Goal: Task Accomplishment & Management: Manage account settings

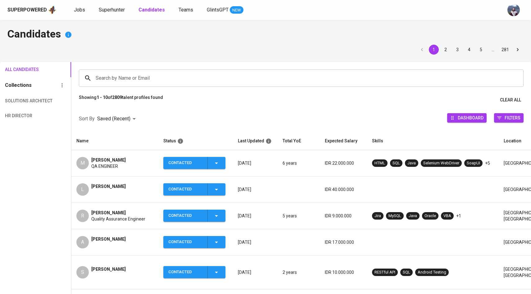
scroll to position [34, 0]
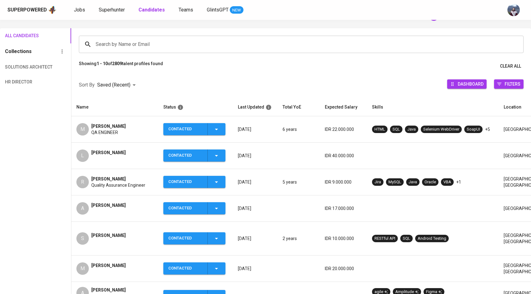
click at [112, 13] on link "Superhunter" at bounding box center [112, 10] width 27 height 8
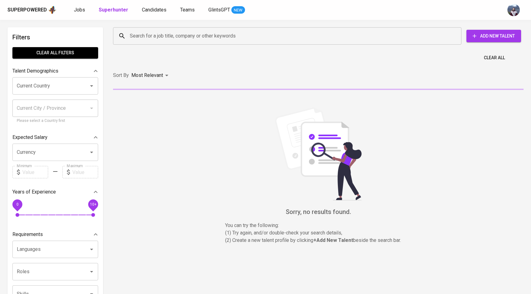
click at [148, 41] on input "Search for a job title, company or other keywords" at bounding box center [288, 36] width 321 height 12
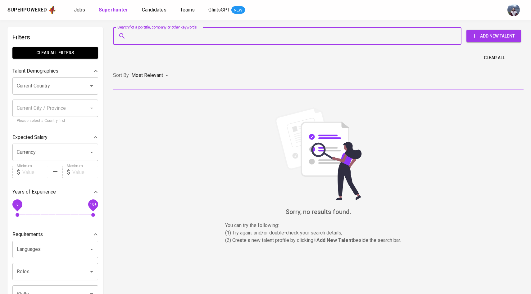
paste input "[EMAIL_ADDRESS][DOMAIN_NAME]"
type input "[EMAIL_ADDRESS][DOMAIN_NAME]"
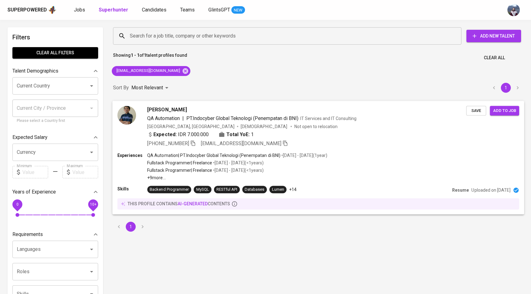
click at [129, 116] on img at bounding box center [126, 115] width 19 height 19
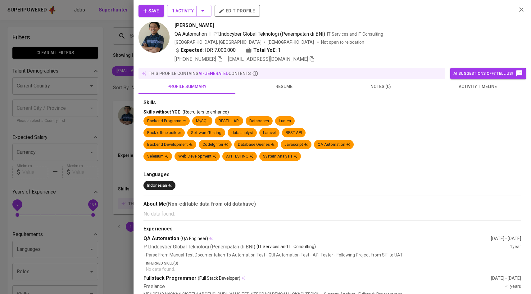
click at [478, 85] on span "activity timeline" at bounding box center [477, 87] width 89 height 8
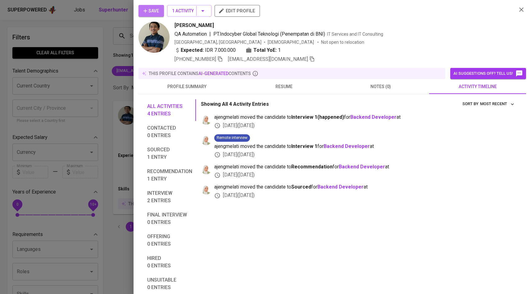
click at [148, 9] on icon "button" at bounding box center [145, 11] width 6 height 6
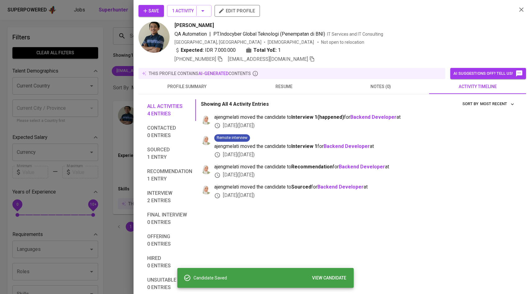
click at [80, 70] on div at bounding box center [265, 147] width 531 height 294
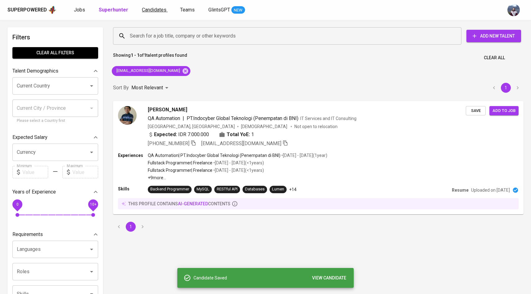
click at [145, 11] on span "Candidates" at bounding box center [154, 10] width 25 height 6
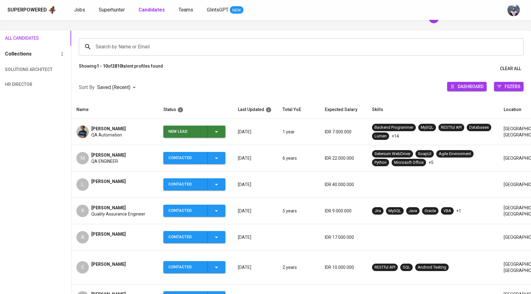
scroll to position [40, 0]
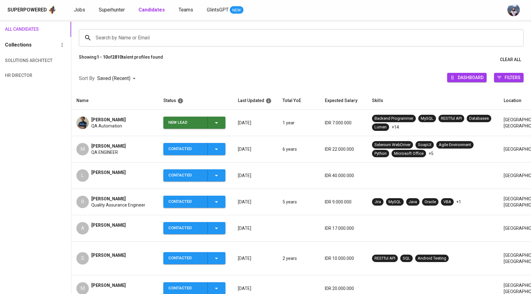
click at [214, 125] on icon "button" at bounding box center [216, 122] width 7 height 7
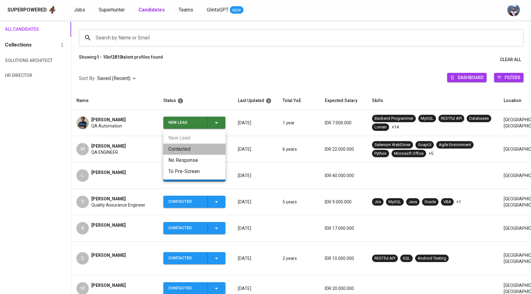
click at [185, 147] on li "Contacted" at bounding box center [194, 149] width 62 height 11
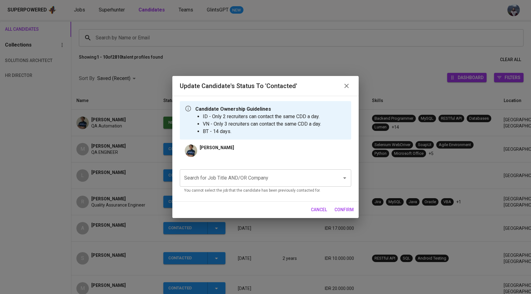
click at [208, 182] on input "Search for Job Title AND/OR Company" at bounding box center [257, 178] width 148 height 12
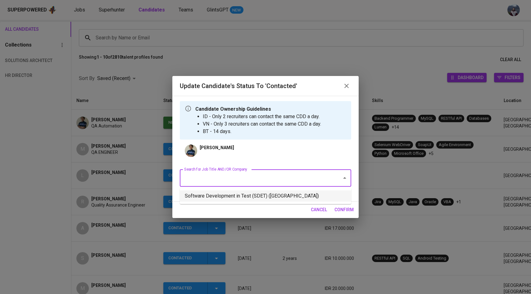
click at [219, 193] on li "Software Development in Test (SDET) ([GEOGRAPHIC_DATA])" at bounding box center [265, 196] width 171 height 11
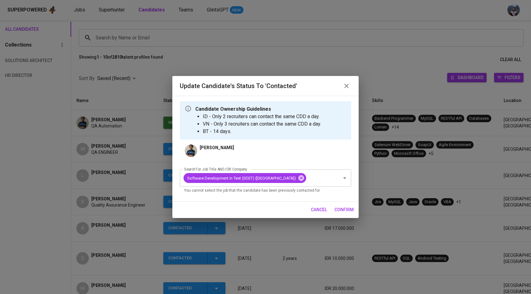
click at [345, 213] on span "confirm" at bounding box center [343, 210] width 19 height 8
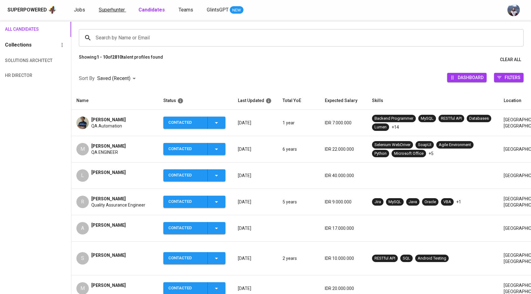
click at [110, 10] on span "Superhunter" at bounding box center [112, 10] width 26 height 6
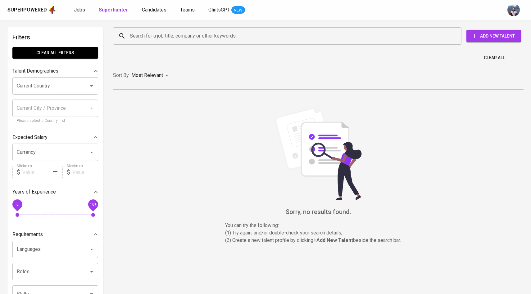
click at [132, 26] on div "Search for a job title, company or other keywords Search for a job title, compa…" at bounding box center [317, 36] width 410 height 20
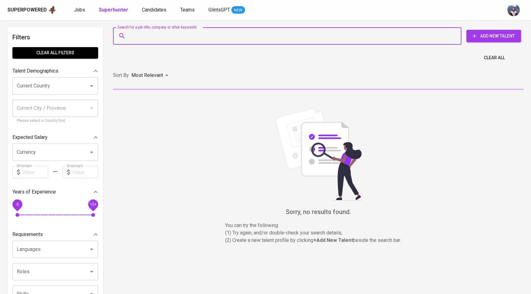
click at [132, 31] on input "Search for a job title, company or other keywords" at bounding box center [288, 36] width 321 height 12
paste input "[EMAIL_ADDRESS][DOMAIN_NAME]"
type input "[EMAIL_ADDRESS][DOMAIN_NAME]"
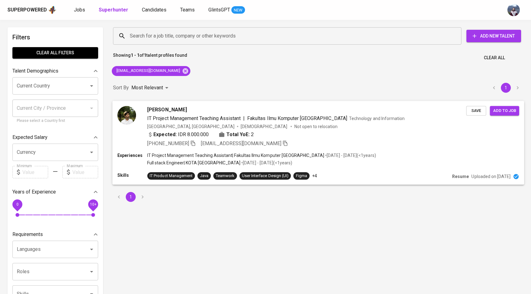
click at [129, 114] on img at bounding box center [126, 115] width 19 height 19
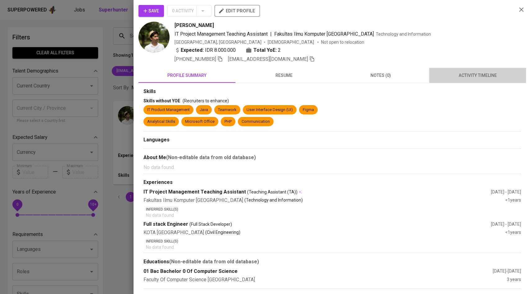
click at [468, 79] on span "activity timeline" at bounding box center [477, 76] width 89 height 8
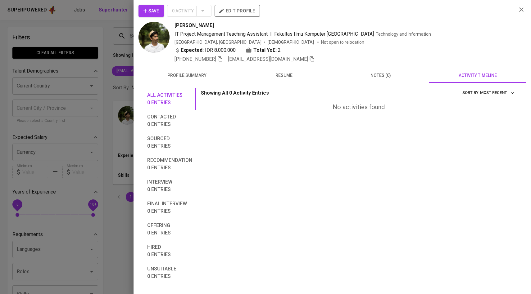
click at [155, 11] on span "Save" at bounding box center [151, 11] width 16 height 8
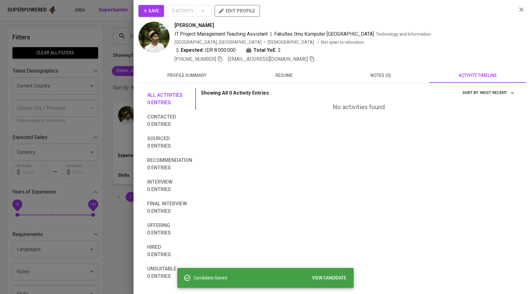
click at [94, 70] on div at bounding box center [265, 147] width 531 height 294
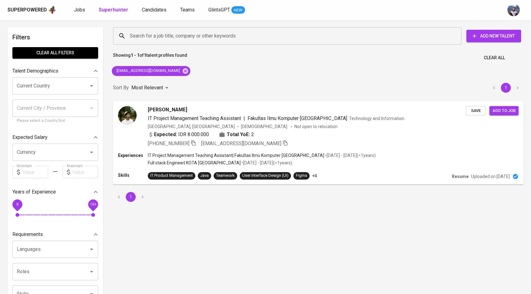
click at [158, 14] on div "Superpowered Jobs Superhunter Candidates Teams GlintsGPT NEW" at bounding box center [255, 9] width 496 height 9
click at [157, 11] on span "Candidates" at bounding box center [154, 10] width 25 height 6
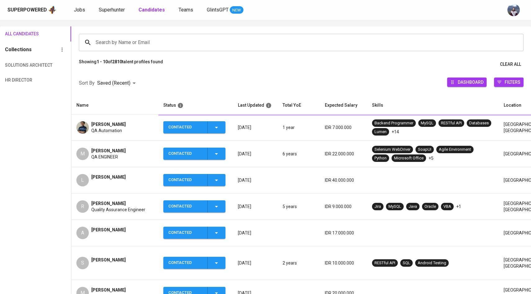
scroll to position [38, 0]
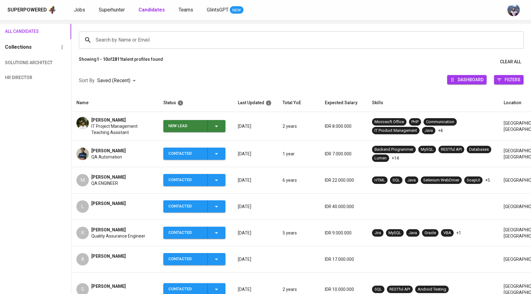
click at [219, 132] on div "New Lead" at bounding box center [194, 126] width 52 height 12
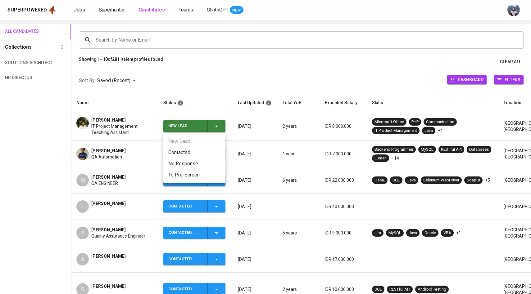
click at [187, 155] on li "Contacted" at bounding box center [194, 152] width 62 height 11
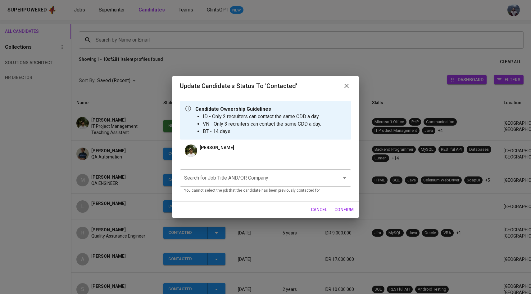
click at [239, 183] on input "Search for Job Title AND/OR Company" at bounding box center [257, 178] width 148 height 12
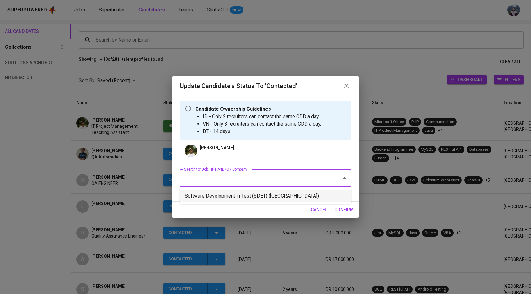
click at [242, 196] on li "Software Development in Test (SDET) ([GEOGRAPHIC_DATA])" at bounding box center [265, 196] width 171 height 11
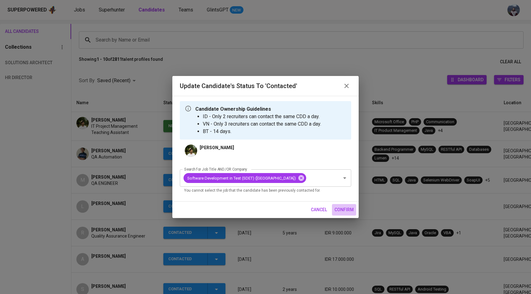
click at [351, 214] on span "confirm" at bounding box center [343, 210] width 19 height 8
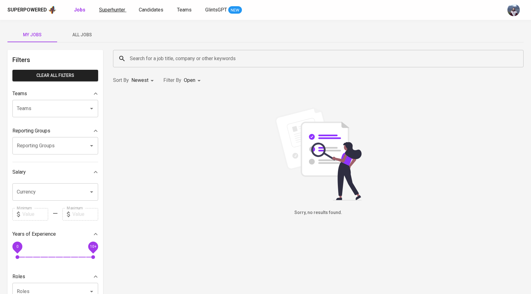
click at [105, 9] on span "Superhunter" at bounding box center [112, 10] width 26 height 6
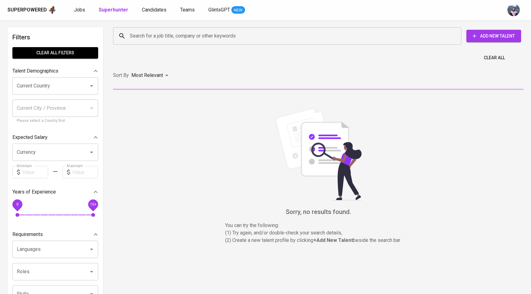
click at [138, 38] on input "Search for a job title, company or other keywords" at bounding box center [288, 36] width 321 height 12
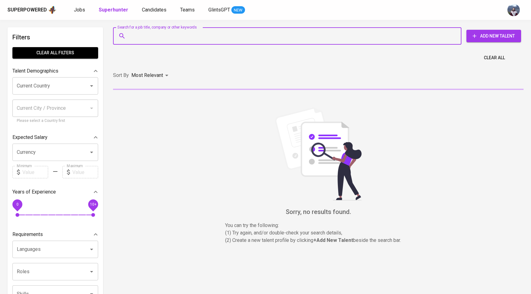
paste input "manto.otnamhar@gmail.com"
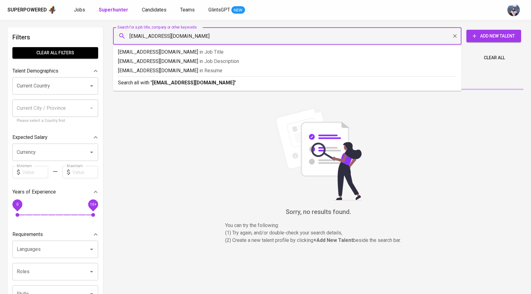
type input "manto.otnamhar@gmail.com"
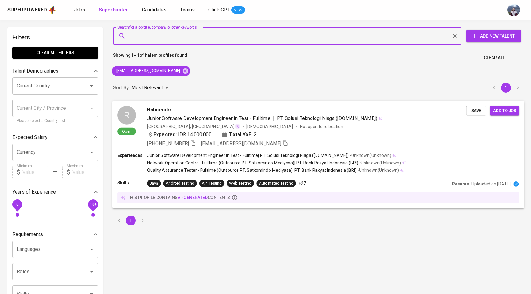
click at [133, 107] on div "R Open" at bounding box center [126, 121] width 19 height 30
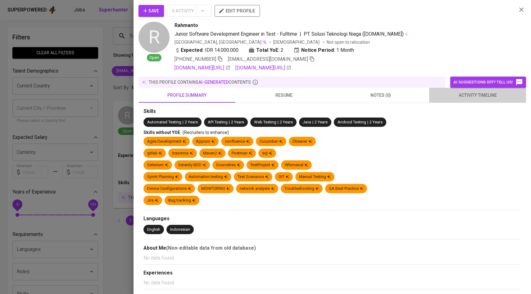
click at [490, 97] on span "activity timeline" at bounding box center [477, 96] width 89 height 8
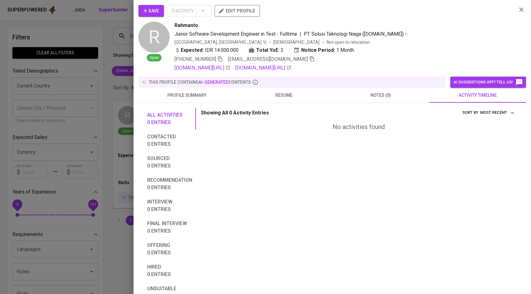
click at [163, 11] on button "Save" at bounding box center [150, 11] width 25 height 12
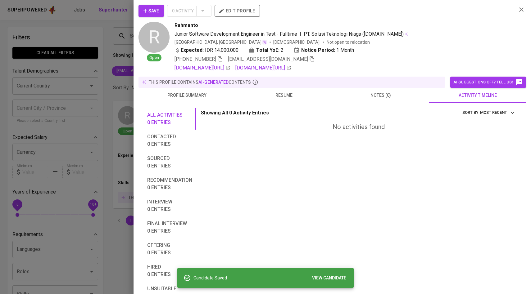
click at [91, 69] on div at bounding box center [265, 147] width 531 height 294
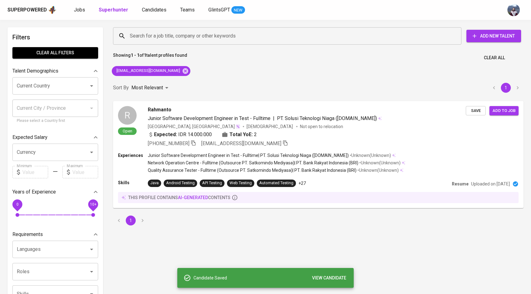
click at [155, 6] on div "Superpowered Jobs Superhunter Candidates Teams GlintsGPT NEW" at bounding box center [255, 9] width 496 height 9
click at [155, 10] on span "Candidates" at bounding box center [154, 10] width 25 height 6
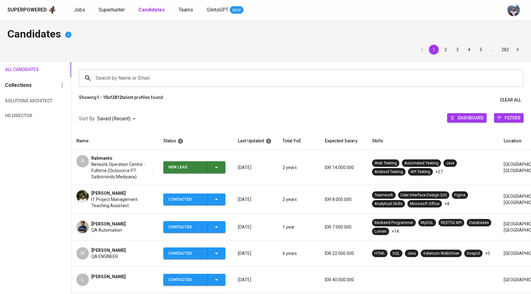
click at [216, 165] on icon "button" at bounding box center [216, 167] width 7 height 7
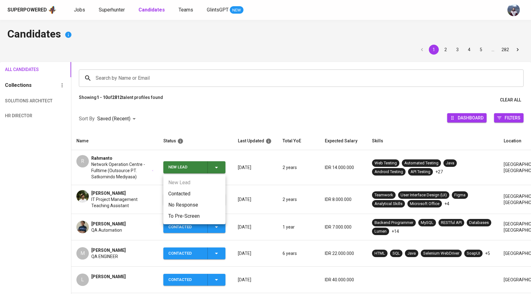
click at [189, 192] on li "Contacted" at bounding box center [194, 193] width 62 height 11
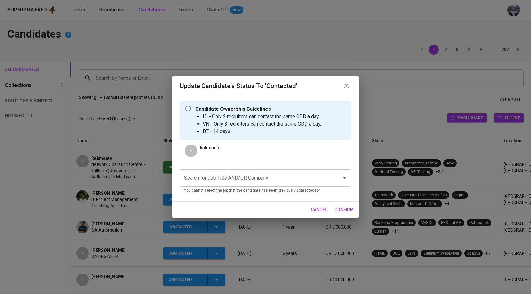
click at [221, 179] on input "Search for Job Title AND/OR Company" at bounding box center [257, 178] width 148 height 12
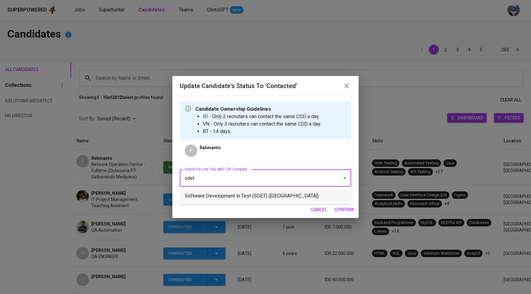
click at [236, 197] on li "Software Development in Test (SDET) ([GEOGRAPHIC_DATA])" at bounding box center [265, 196] width 171 height 11
type input "sdet"
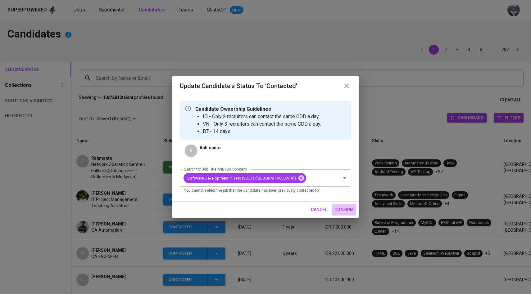
click at [338, 214] on span "confirm" at bounding box center [343, 210] width 19 height 8
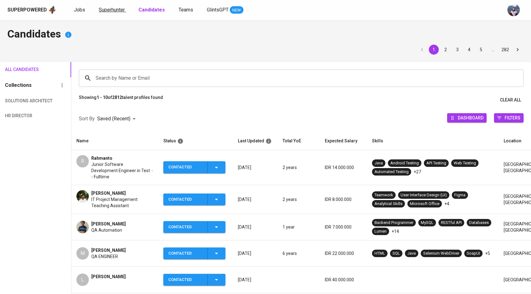
click at [109, 8] on span "Superhunter" at bounding box center [112, 10] width 26 height 6
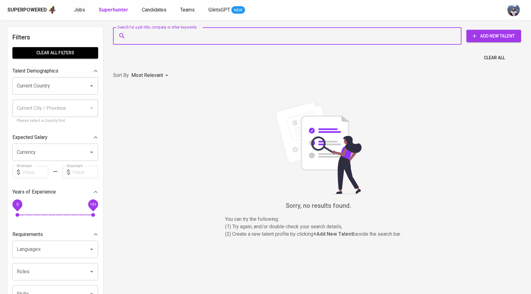
click at [139, 39] on input "Search for a job title, company or other keywords" at bounding box center [288, 36] width 321 height 12
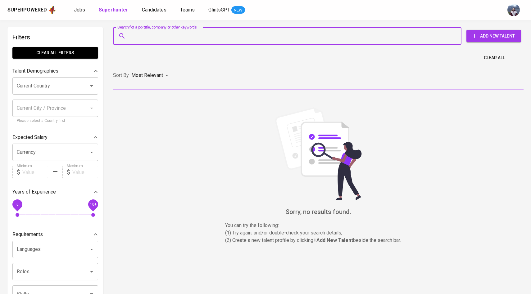
paste input "michaelljonathan16@gmail.com"
type input "michaelljonathan16@gmail.com"
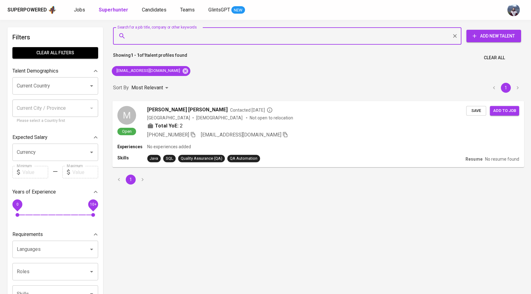
click at [129, 115] on div "M" at bounding box center [126, 115] width 19 height 19
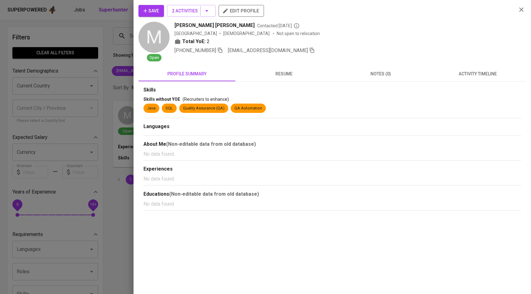
click at [451, 73] on span "activity timeline" at bounding box center [477, 74] width 89 height 8
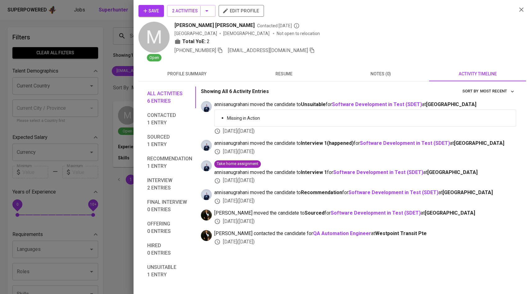
click at [56, 84] on div at bounding box center [265, 147] width 531 height 294
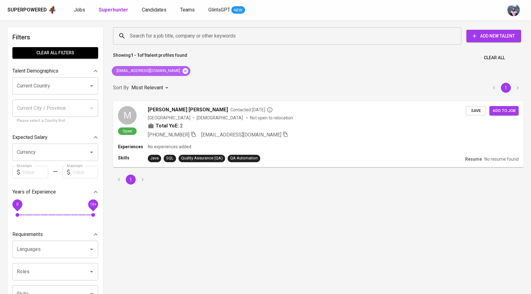
click at [183, 72] on icon at bounding box center [186, 71] width 6 height 6
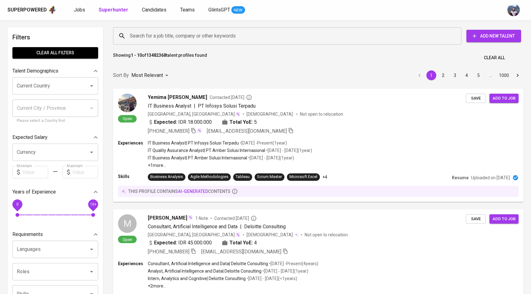
click at [178, 41] on input "Search for a job title, company or other keywords" at bounding box center [288, 36] width 321 height 12
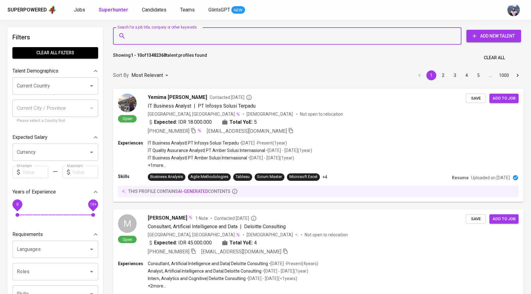
paste input "safiraafr@gmail.com"
type input "safiraafr@gmail.com"
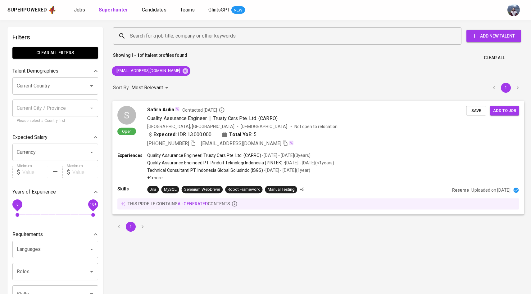
click at [131, 105] on div "S Open Safira Aulia Contacted 6 days ago Quality Assurance Engineer | Trusty Ca…" at bounding box center [318, 127] width 412 height 52
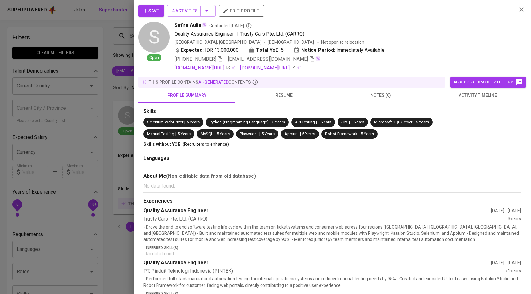
click at [481, 92] on span "activity timeline" at bounding box center [477, 96] width 89 height 8
